Goal: Information Seeking & Learning: Learn about a topic

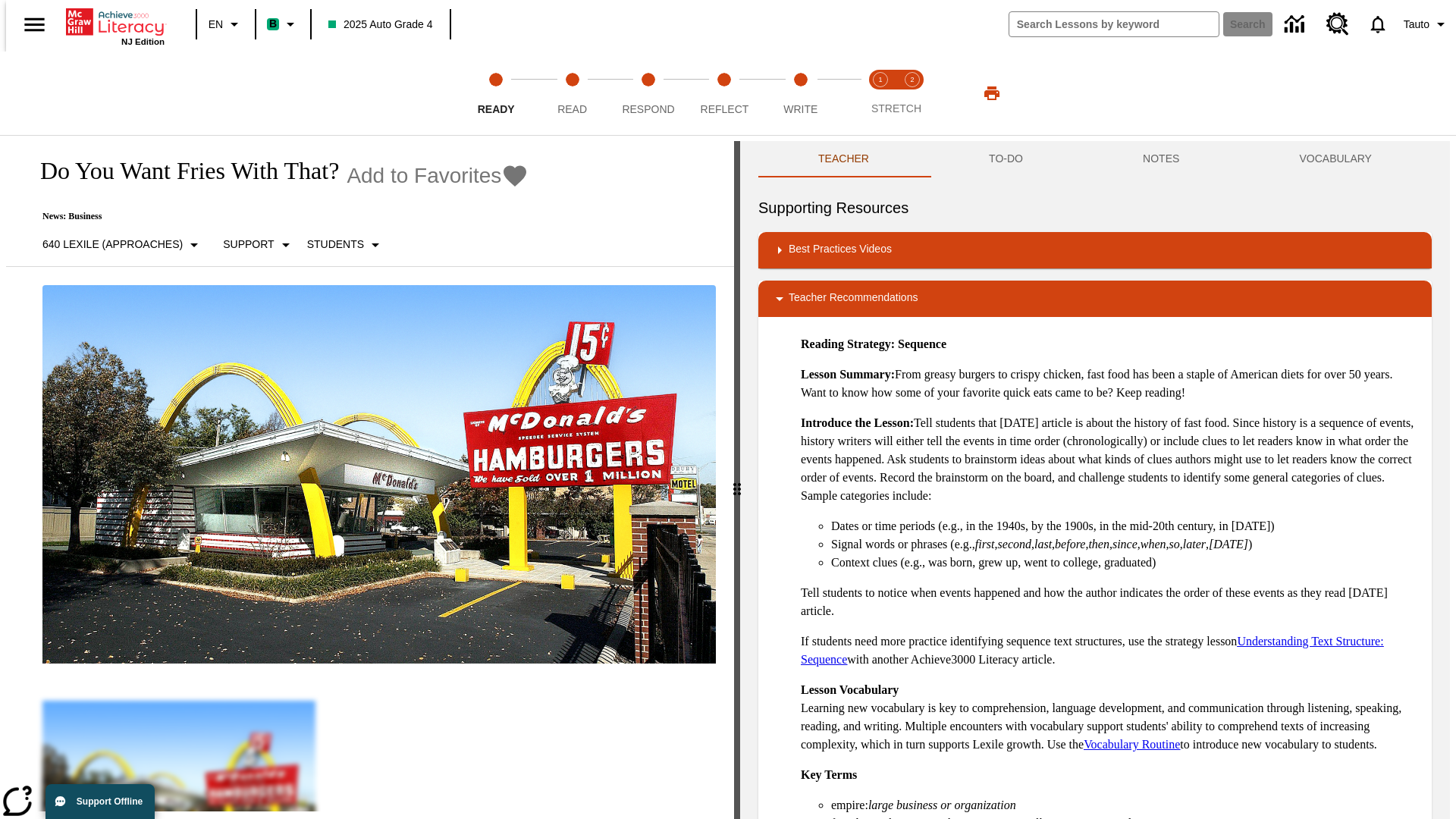
click at [1005, 159] on button "TO-DO" at bounding box center [1006, 160] width 154 height 37
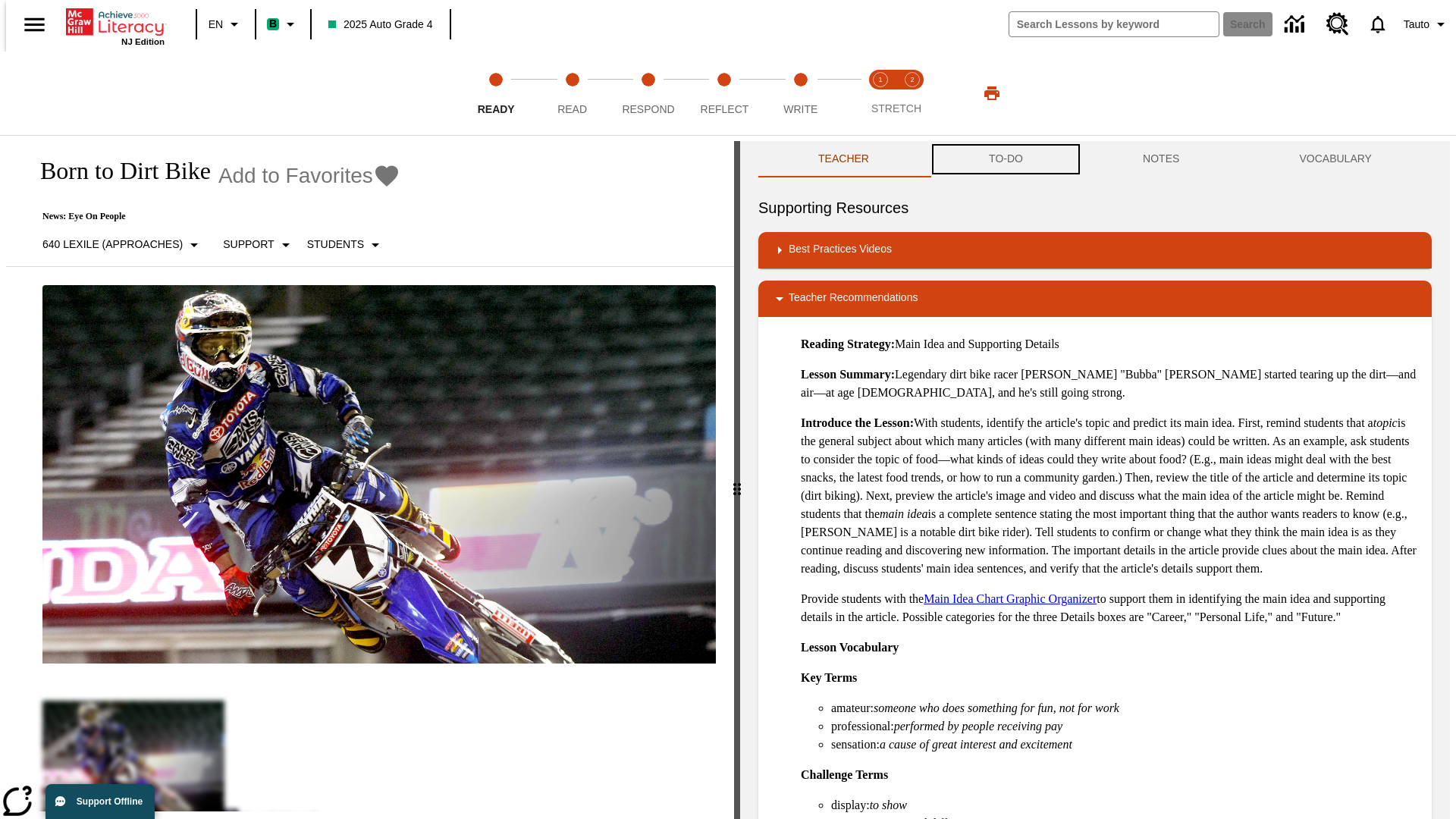
click at [1005, 159] on button "TO-DO" at bounding box center [1006, 160] width 154 height 37
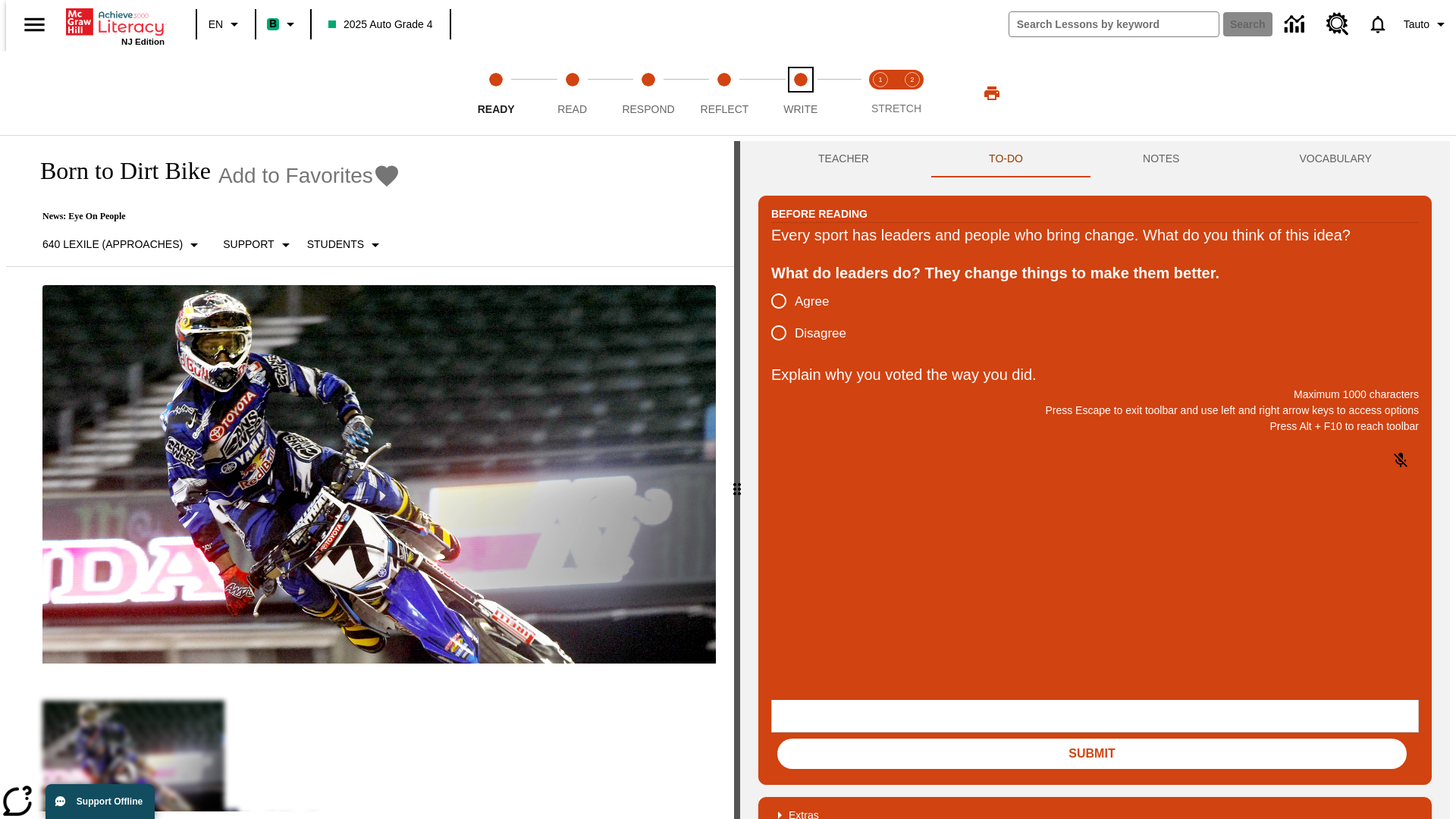
click at [800, 93] on span "Write" at bounding box center [800, 102] width 34 height 27
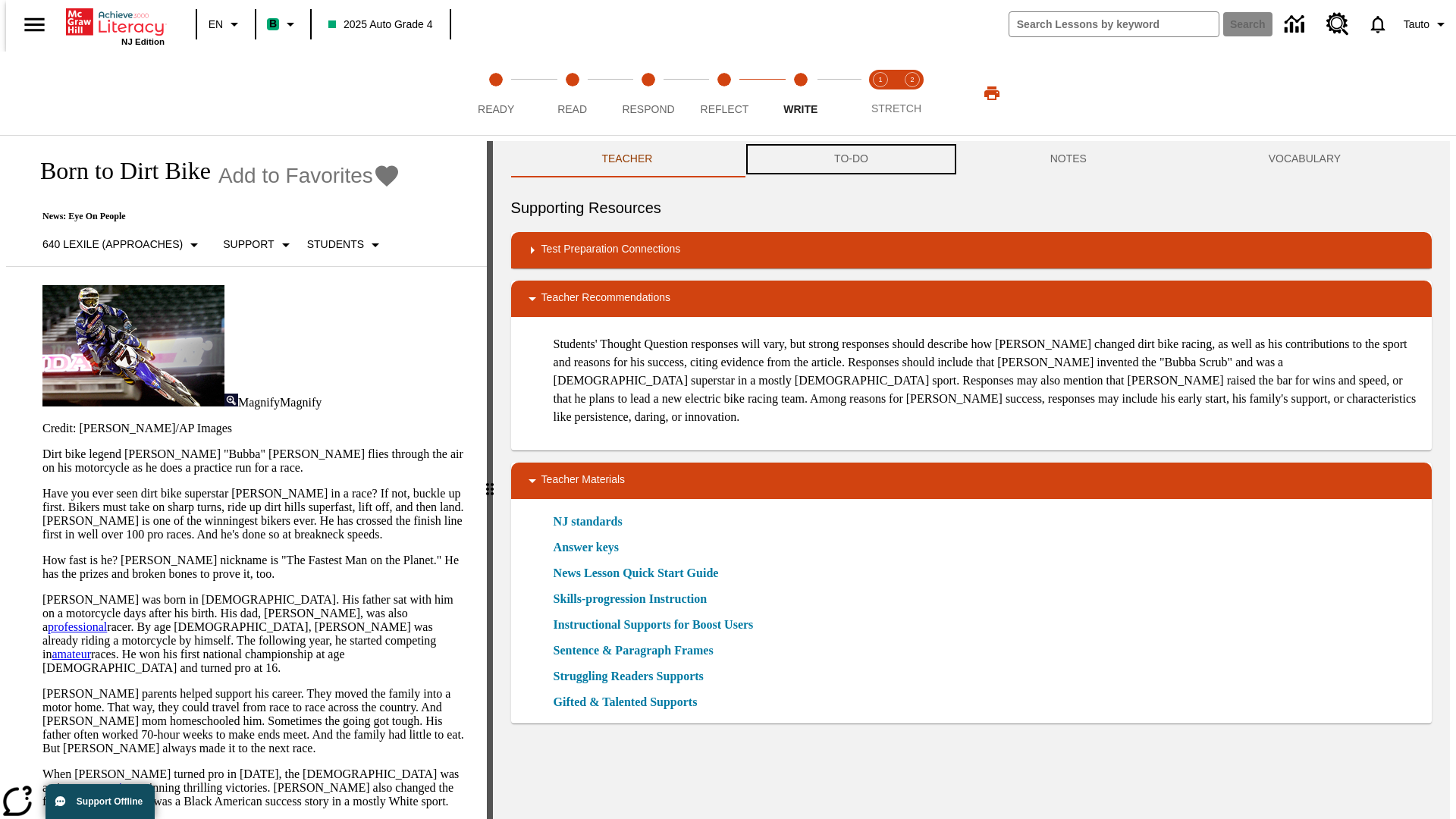
scroll to position [1, 0]
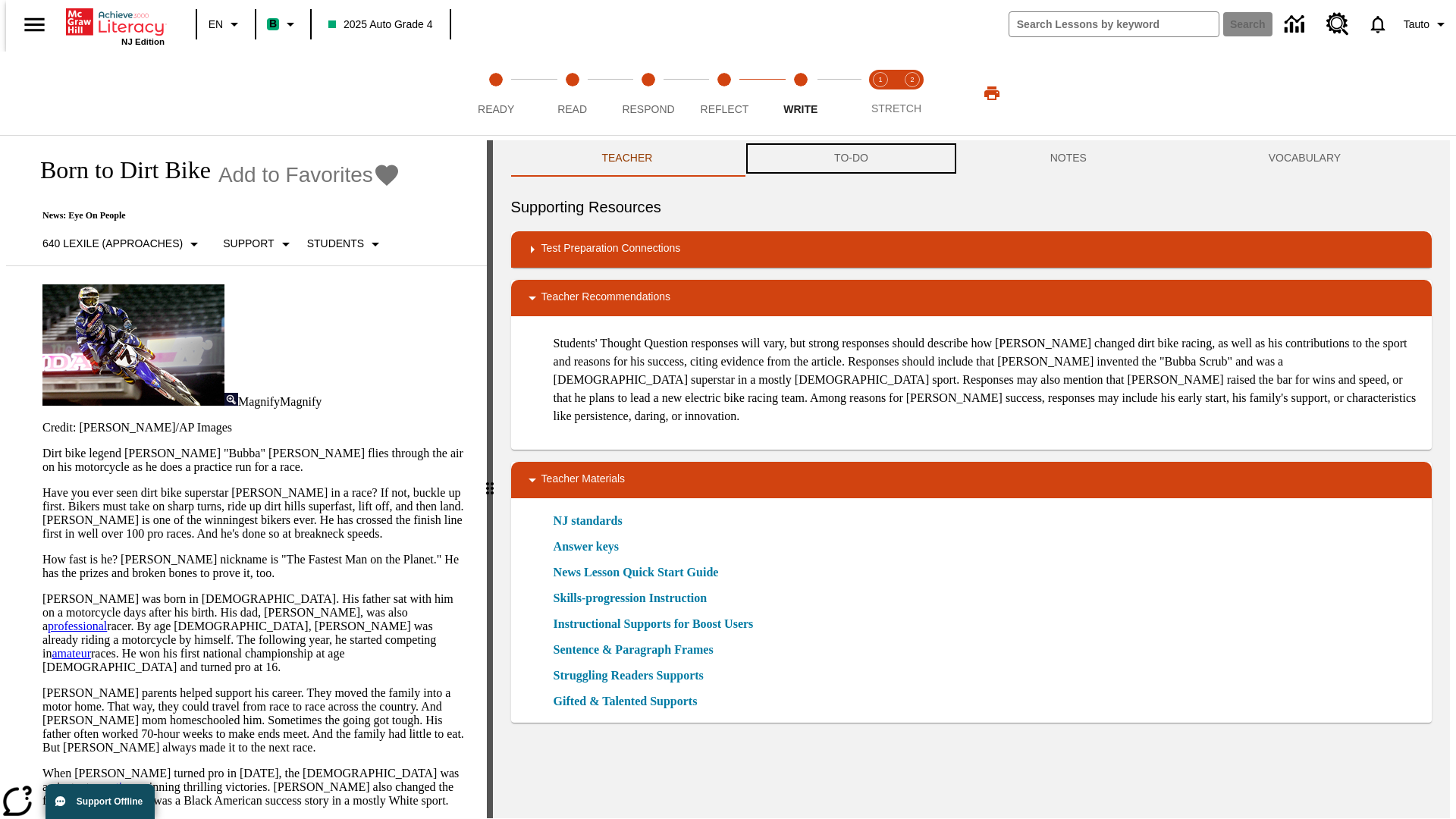
click at [850, 159] on button "TO-DO" at bounding box center [851, 159] width 216 height 37
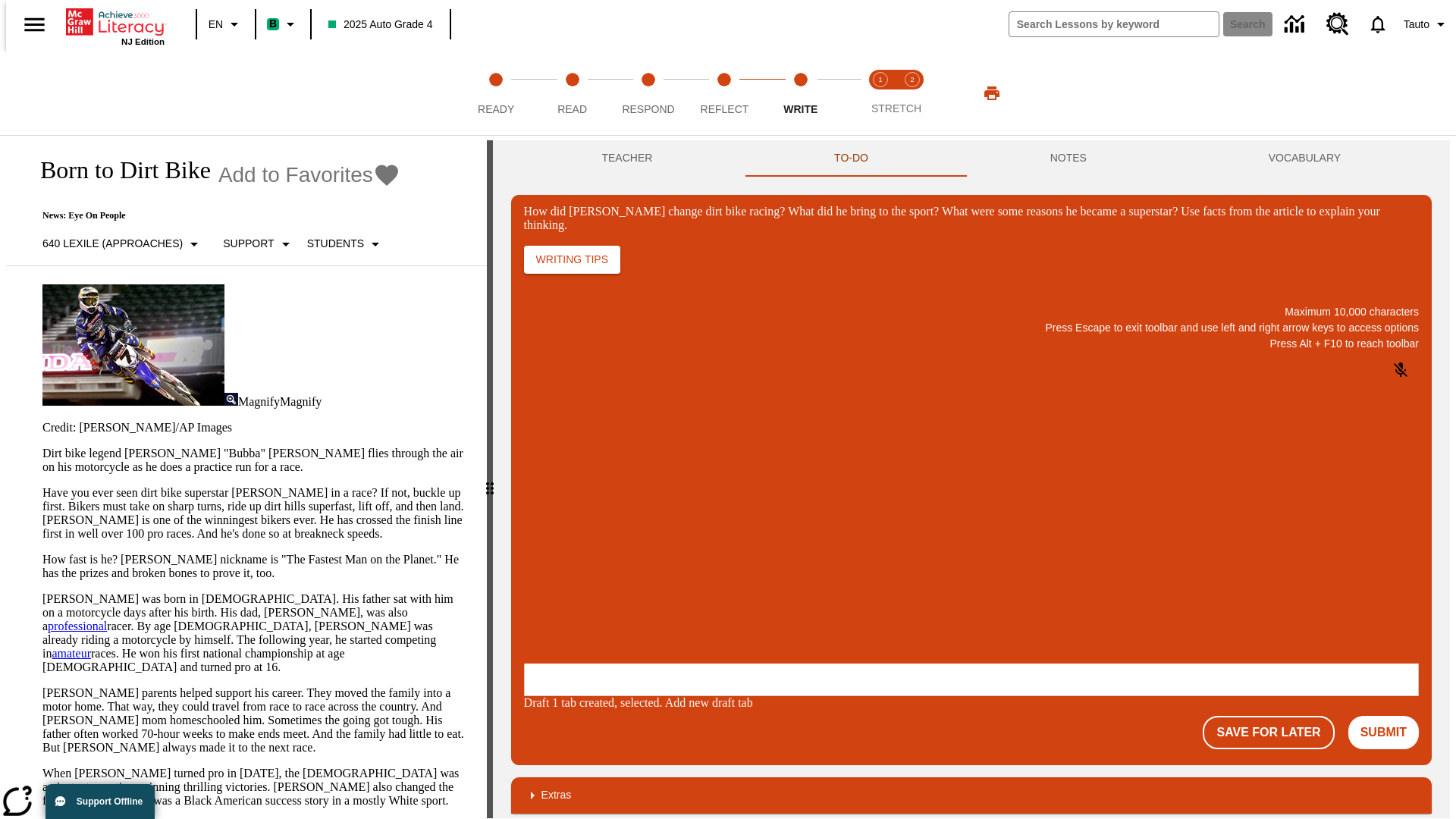
scroll to position [0, 0]
click at [1277, 716] on button "Save For Later" at bounding box center [1268, 733] width 131 height 33
click at [745, 567] on p "How did Stewart change dirt bike racing? What did he bring to the sport? What w…" at bounding box center [636, 565] width 216 height 14
click at [1277, 716] on button "Save For Later" at bounding box center [1268, 733] width 131 height 33
